Goal: Find specific page/section: Find specific page/section

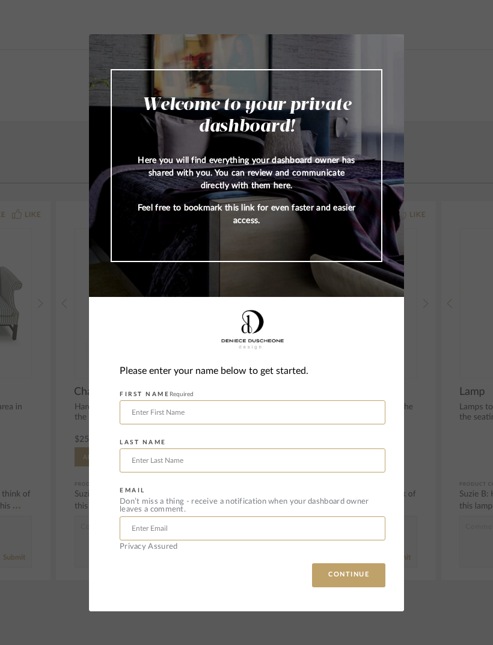
click at [345, 412] on input "text" at bounding box center [253, 413] width 266 height 24
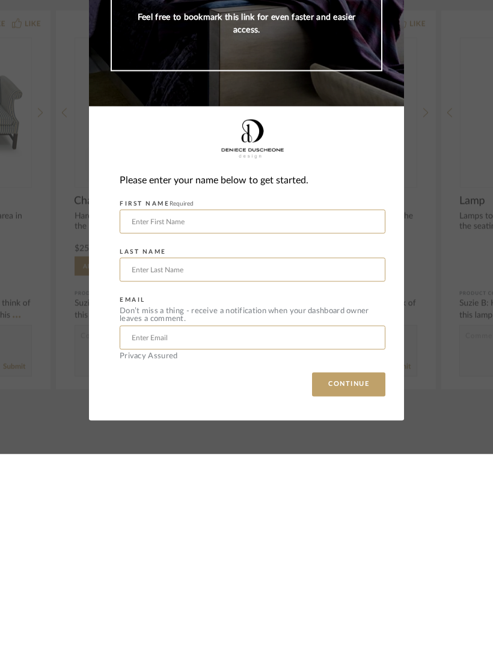
type input "[PERSON_NAME]"
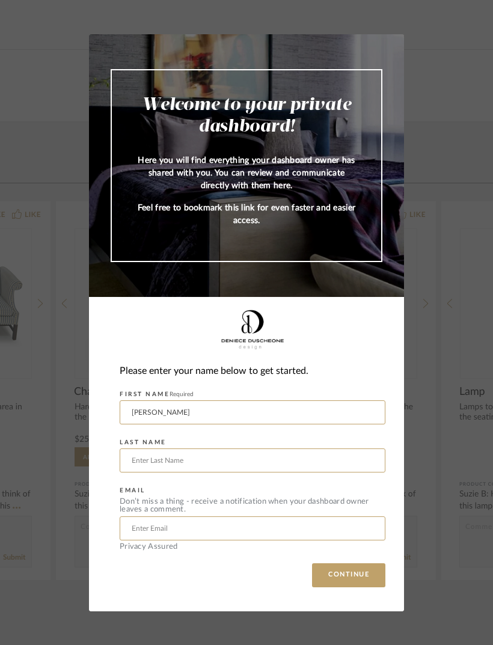
click at [197, 454] on input "text" at bounding box center [253, 461] width 266 height 24
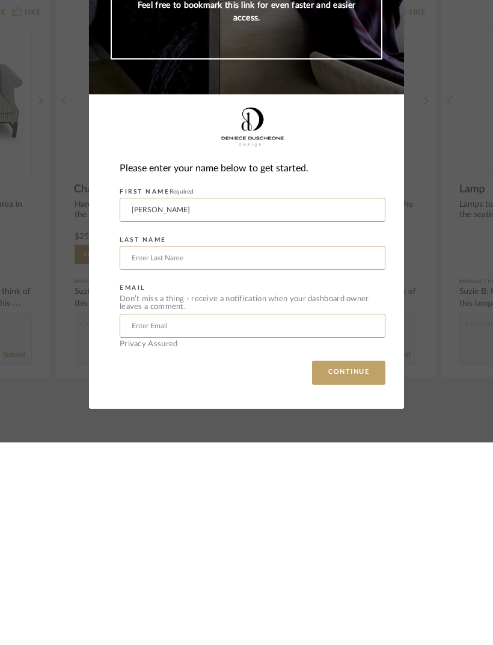
type input "Litt"
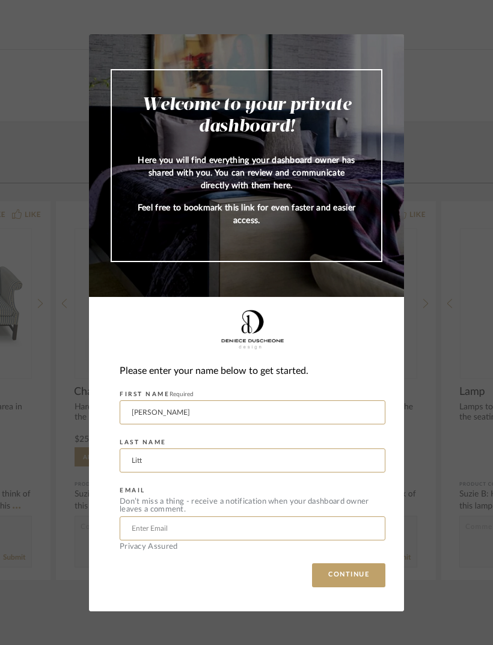
click at [208, 524] on input "text" at bounding box center [253, 529] width 266 height 24
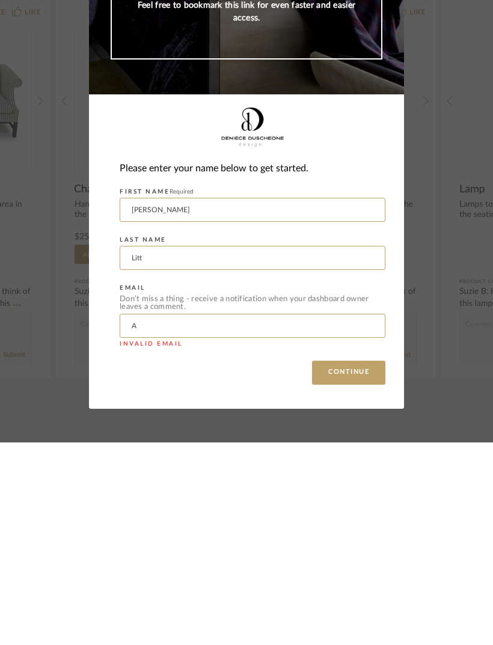
type input "An"
type input "[PERSON_NAME][EMAIL_ADDRESS][PERSON_NAME][DOMAIN_NAME]"
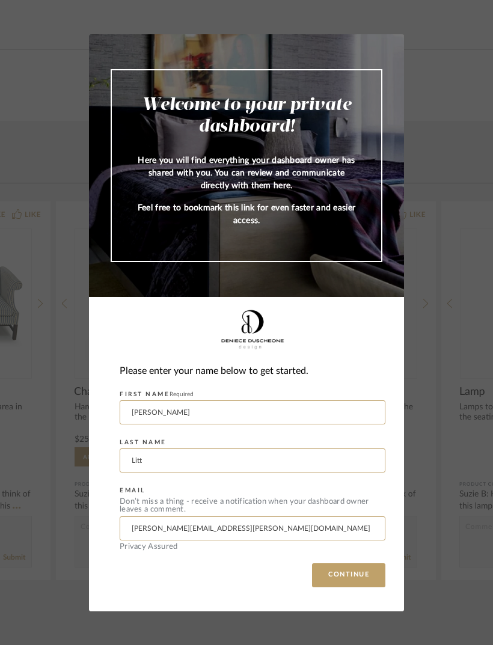
click at [365, 580] on button "CONTINUE" at bounding box center [348, 576] width 73 height 24
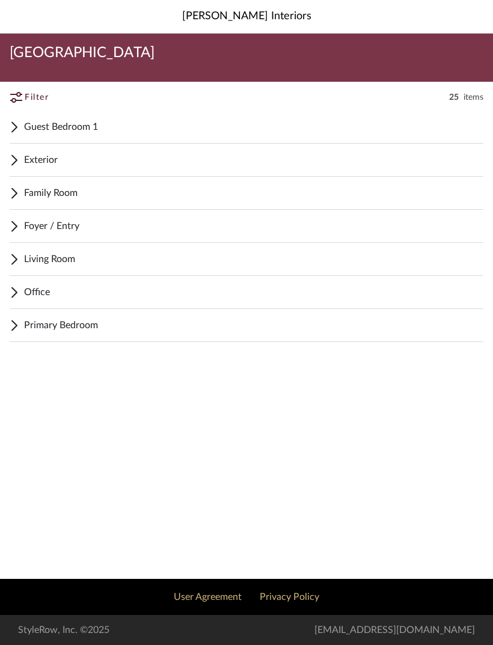
click at [85, 129] on span "Guest Bedroom 1" at bounding box center [254, 127] width 460 height 14
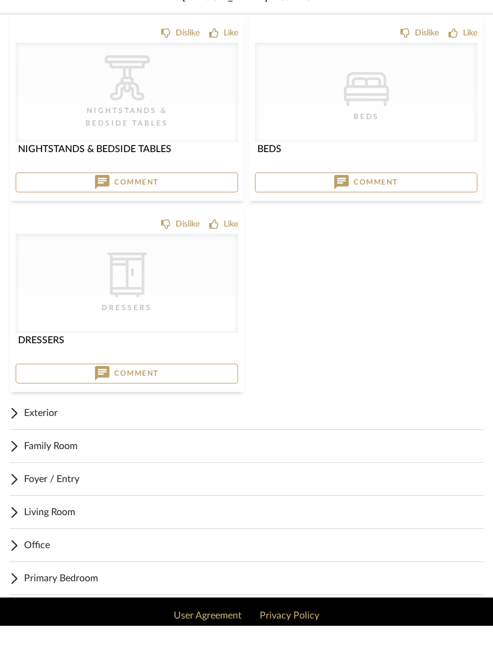
scroll to position [114, 0]
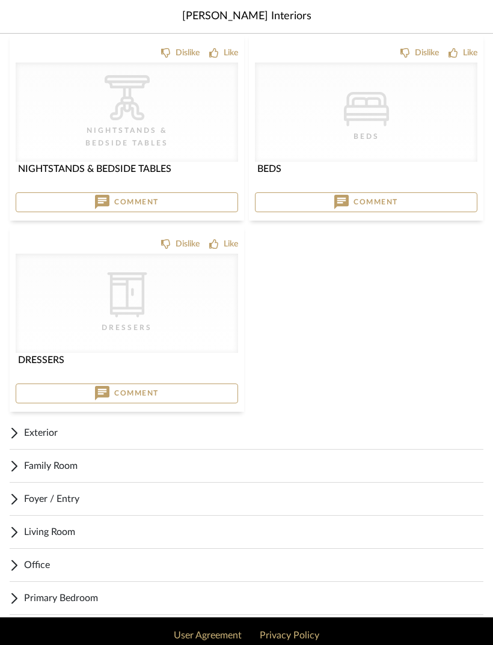
click at [142, 464] on span "Family Room" at bounding box center [254, 466] width 460 height 14
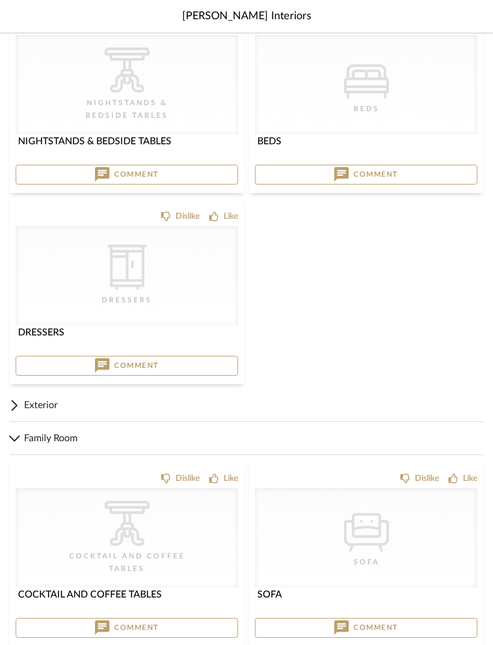
scroll to position [310, 0]
